Goal: Task Accomplishment & Management: Use online tool/utility

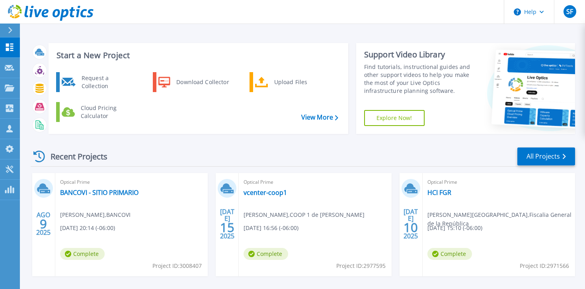
click at [402, 122] on link "Explore Now!" at bounding box center [394, 118] width 61 height 16
click at [11, 166] on icon at bounding box center [10, 169] width 8 height 8
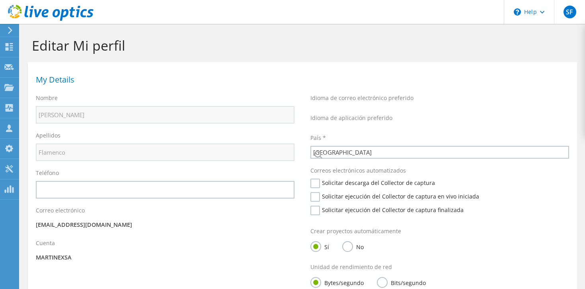
select select "202"
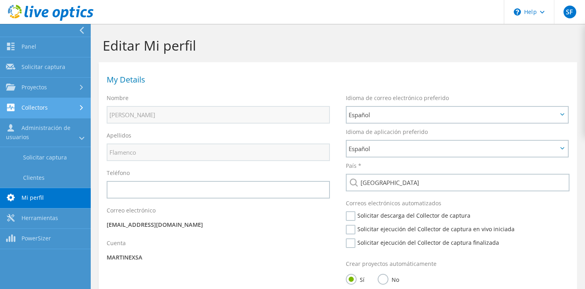
click at [20, 112] on link "Collectors" at bounding box center [45, 108] width 91 height 20
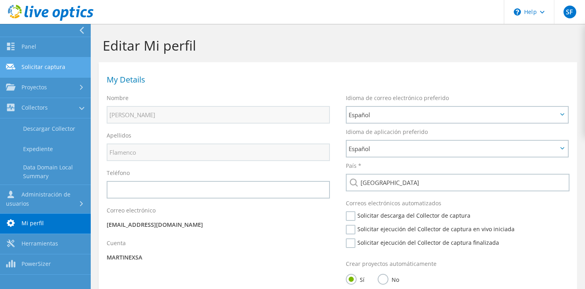
click at [52, 75] on link "Solicitar captura" at bounding box center [45, 67] width 91 height 20
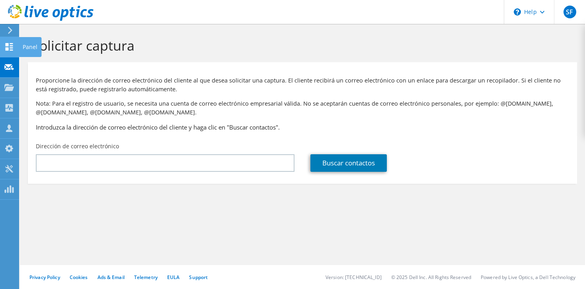
click at [14, 45] on icon at bounding box center [9, 47] width 10 height 8
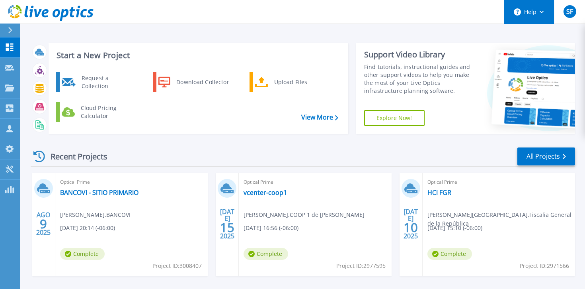
click at [526, 3] on button "Help" at bounding box center [529, 12] width 50 height 24
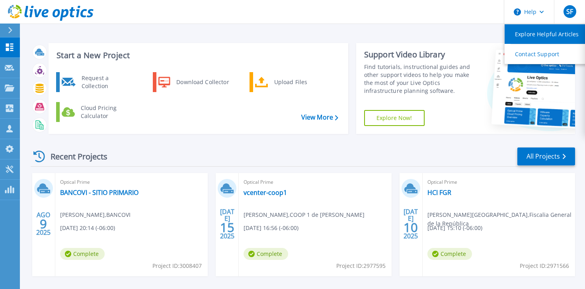
click at [532, 37] on link "Explore Helpful Articles" at bounding box center [549, 34] width 89 height 20
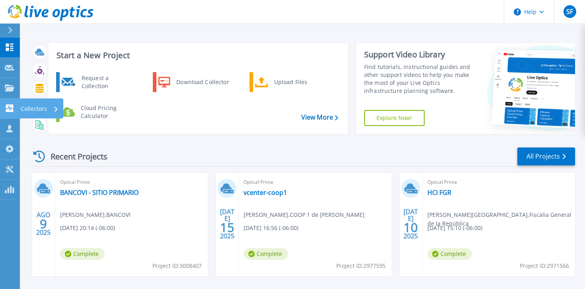
click at [48, 112] on div "Collectors" at bounding box center [40, 108] width 38 height 21
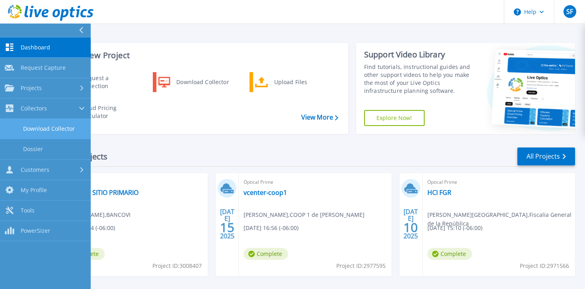
click at [59, 127] on link "Download Collector" at bounding box center [45, 129] width 91 height 20
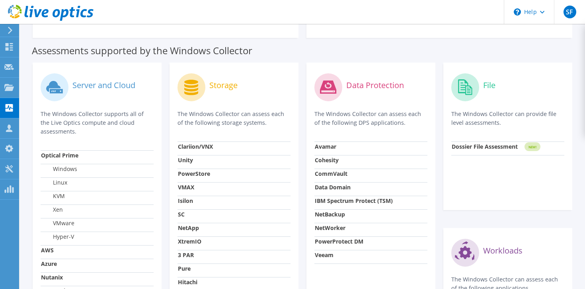
scroll to position [340, 0]
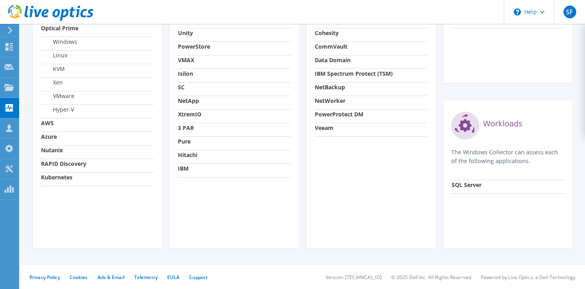
click at [190, 156] on strong "Hitachi" at bounding box center [188, 155] width 20 height 8
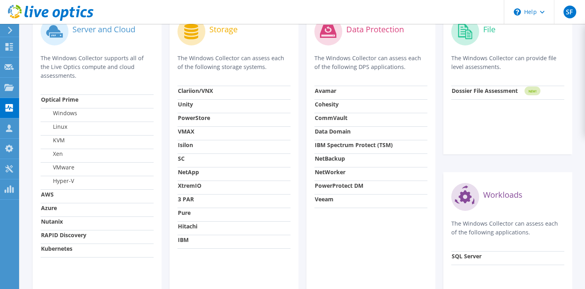
scroll to position [264, 0]
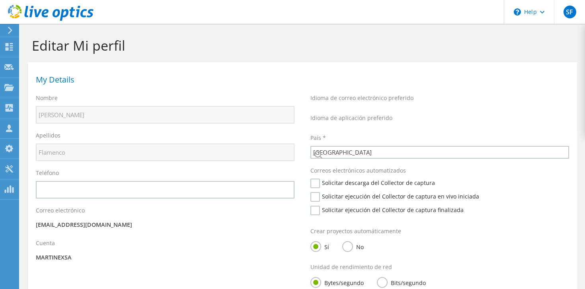
select select "202"
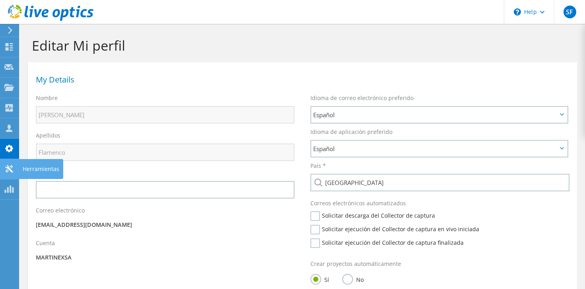
click at [12, 167] on use at bounding box center [9, 169] width 8 height 8
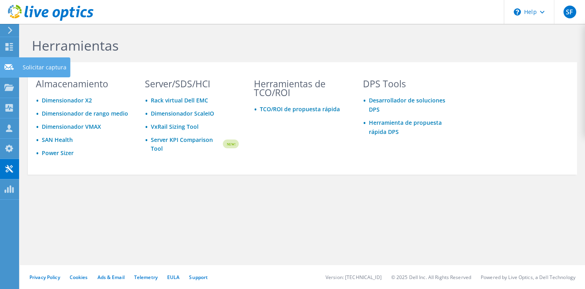
click at [7, 68] on use at bounding box center [9, 67] width 10 height 6
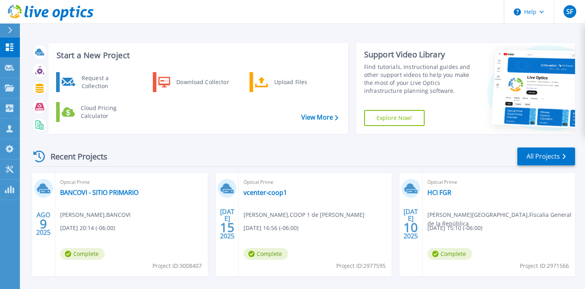
scroll to position [152, 0]
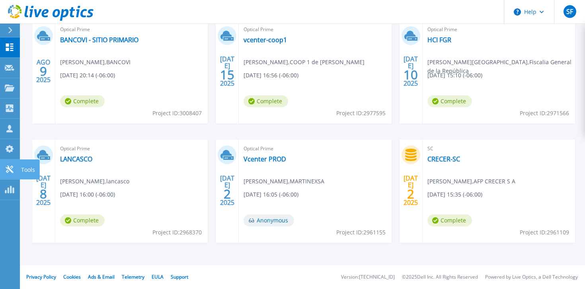
click at [14, 164] on link "Tools Tools" at bounding box center [10, 169] width 20 height 20
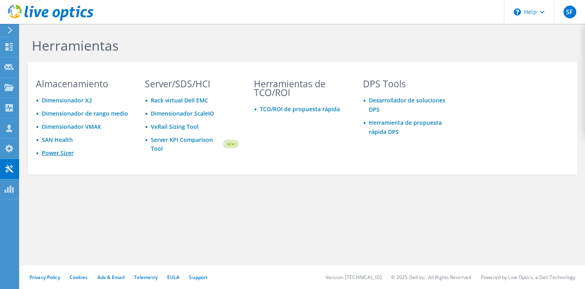
click at [51, 152] on link "Power Sizer" at bounding box center [58, 153] width 32 height 8
